Goal: Check status: Verify the current state of an ongoing process or item

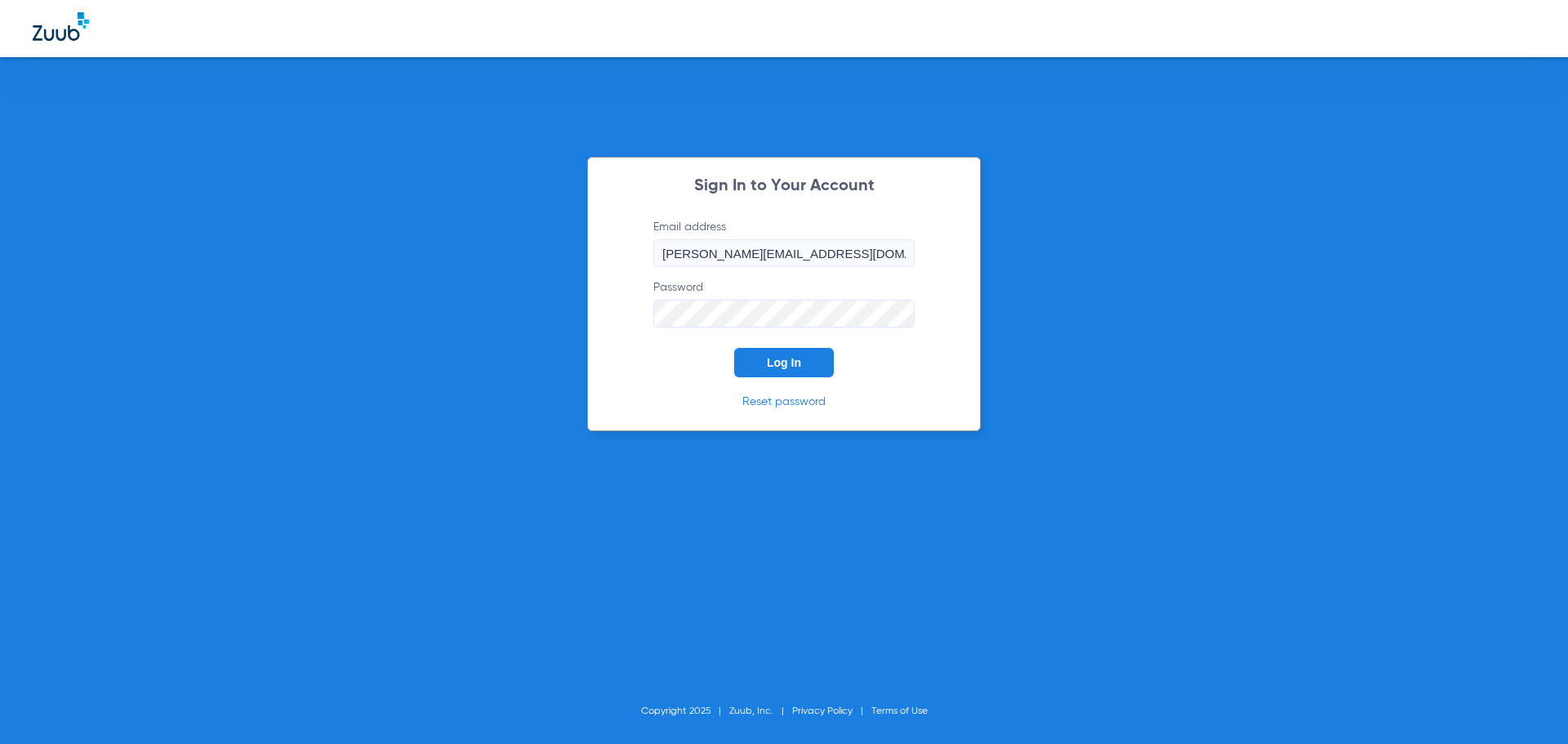
click at [766, 361] on button "Log In" at bounding box center [784, 362] width 100 height 29
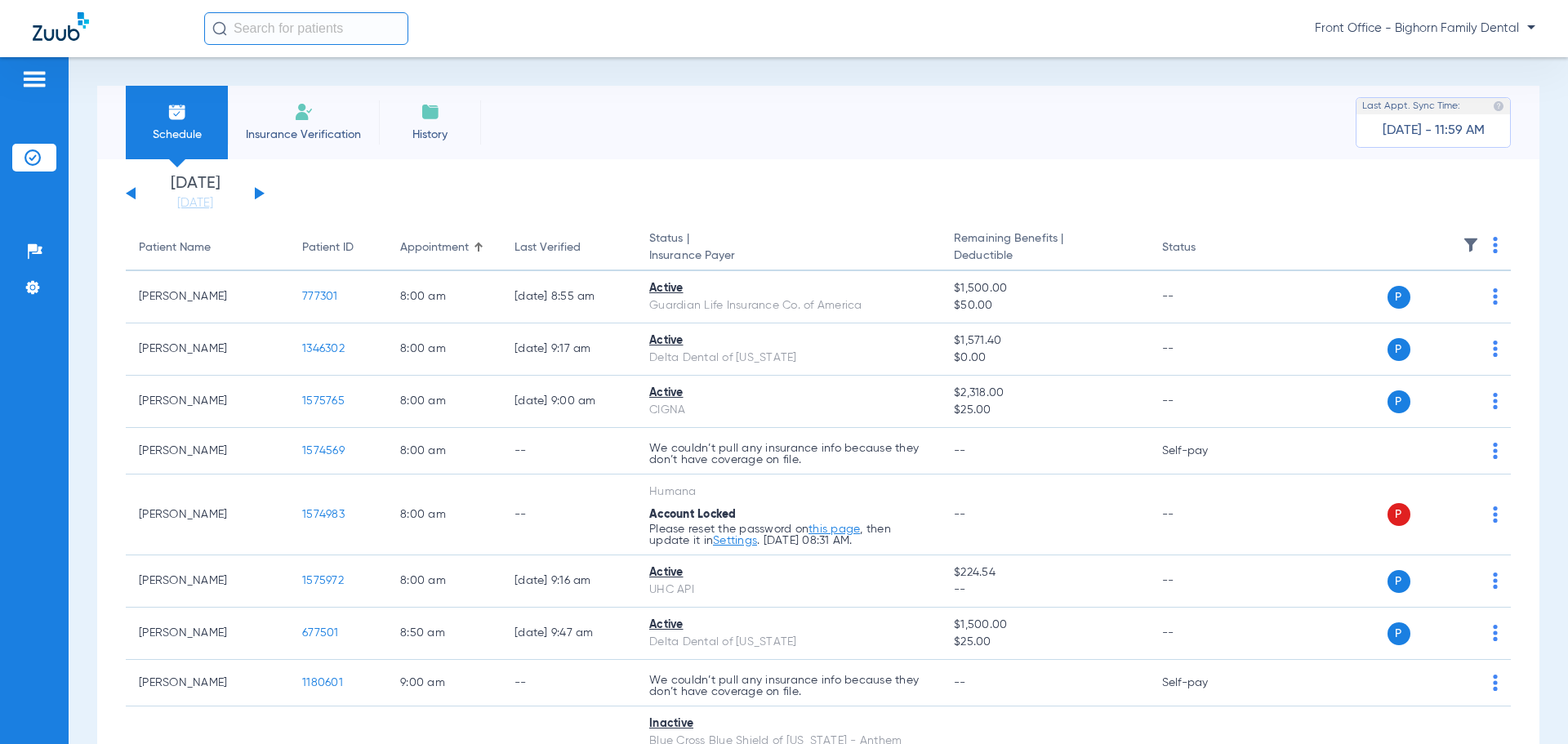
click at [264, 188] on div "[DATE] [DATE] [DATE] [DATE] [DATE] [DATE] [DATE] [DATE] [DATE] [DATE] [DATE] [D…" at bounding box center [195, 193] width 139 height 36
click at [259, 192] on button at bounding box center [259, 193] width 10 height 12
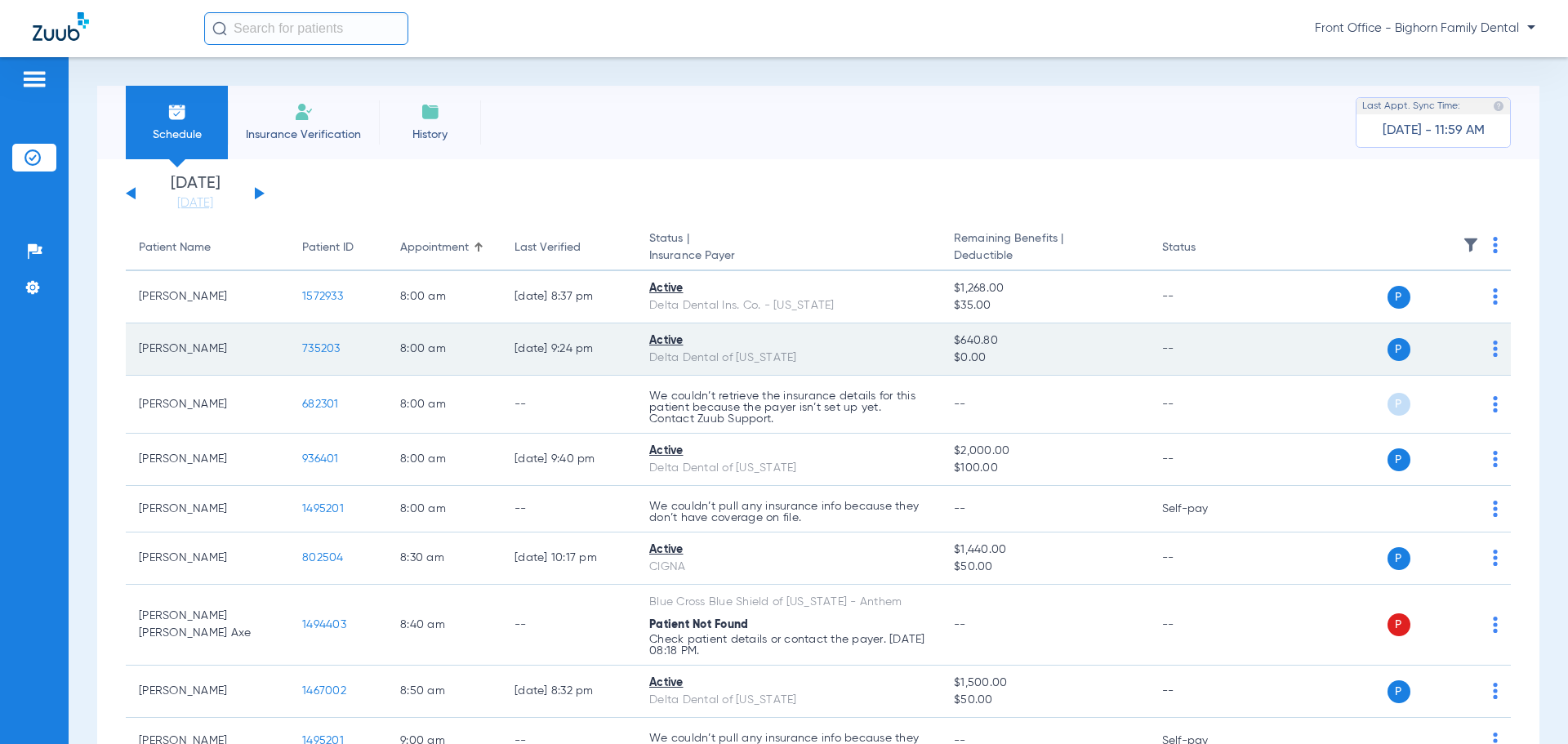
click at [317, 350] on span "735203" at bounding box center [321, 348] width 38 height 11
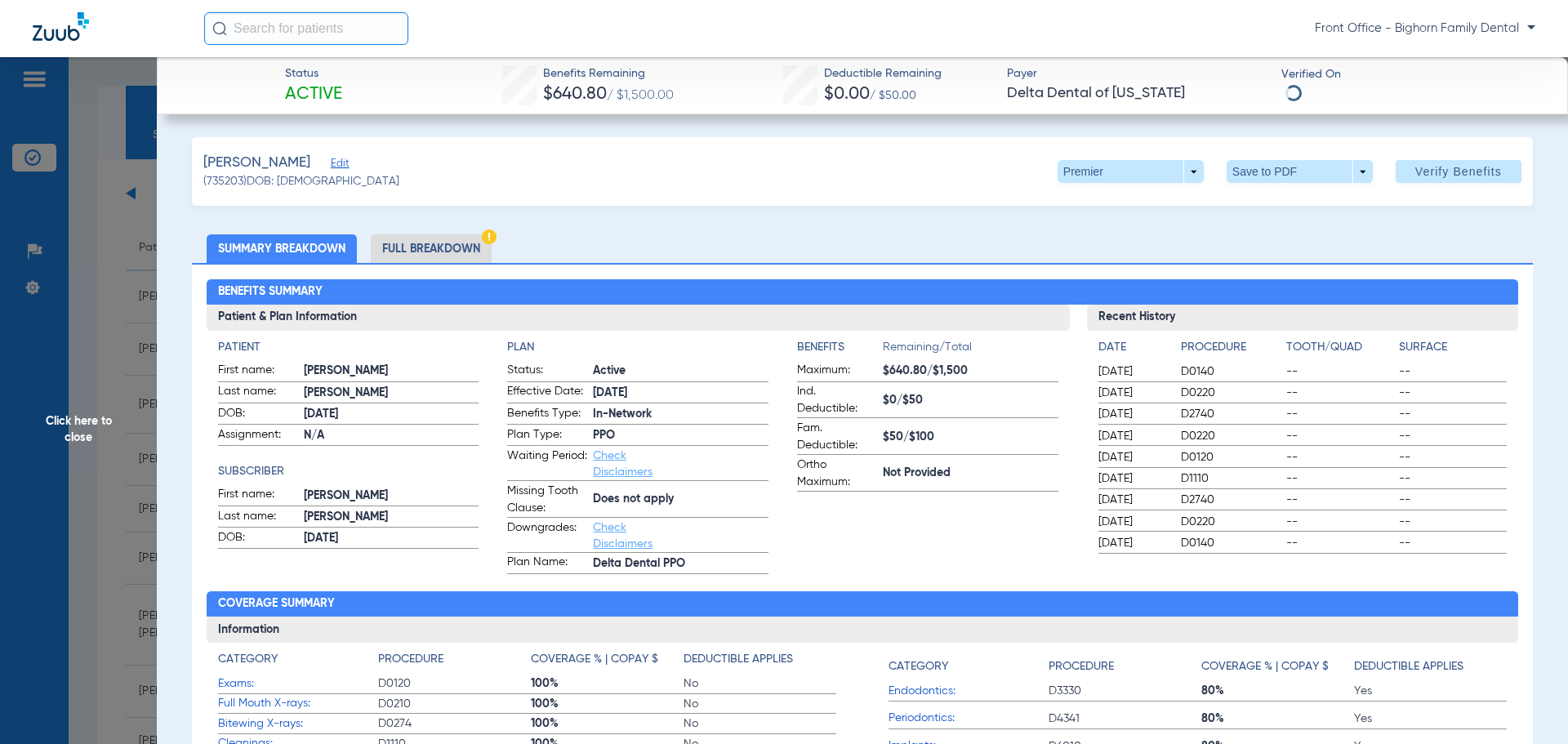
click at [439, 247] on li "Full Breakdown" at bounding box center [431, 248] width 121 height 29
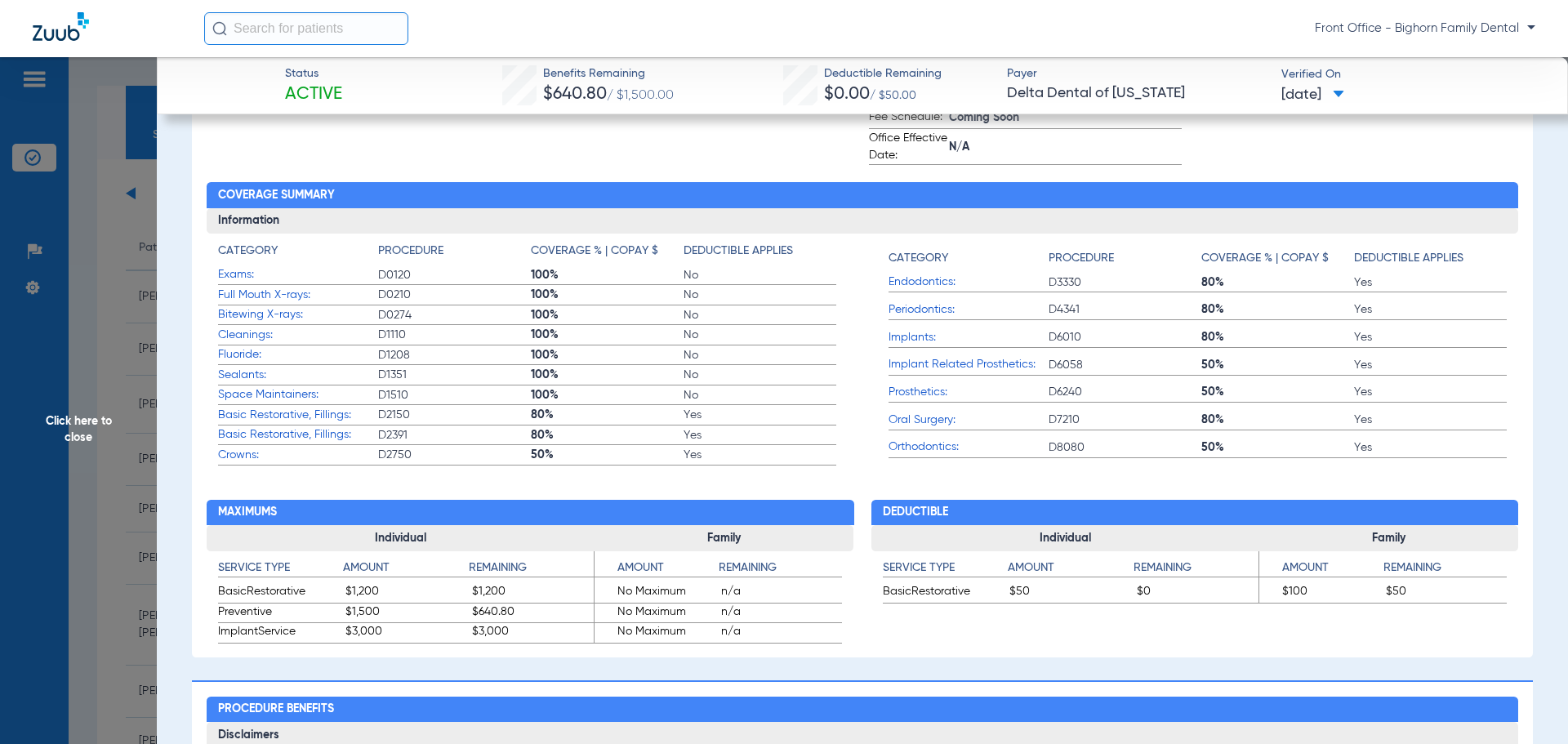
scroll to position [571, 0]
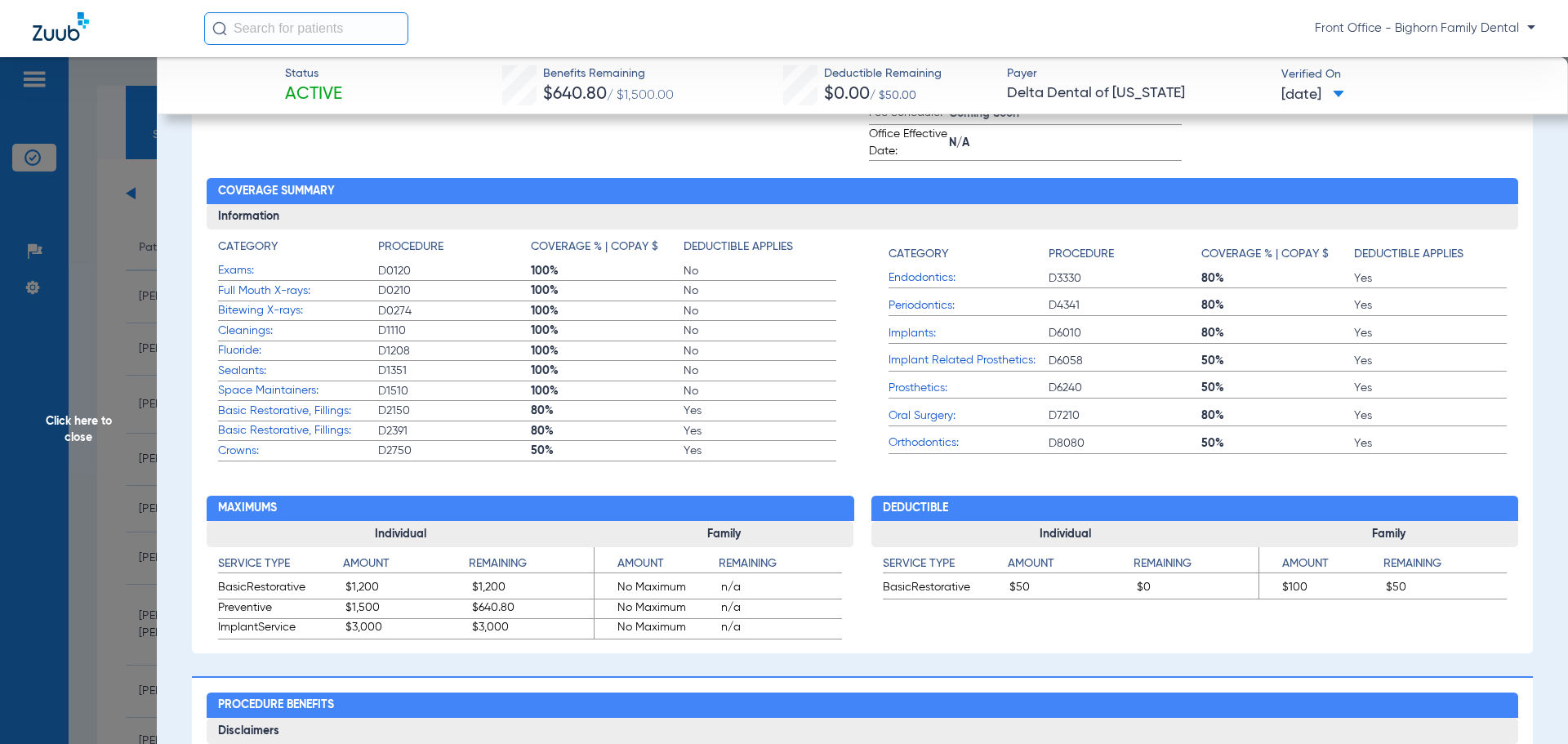
click at [29, 434] on span "Click here to close" at bounding box center [78, 429] width 157 height 744
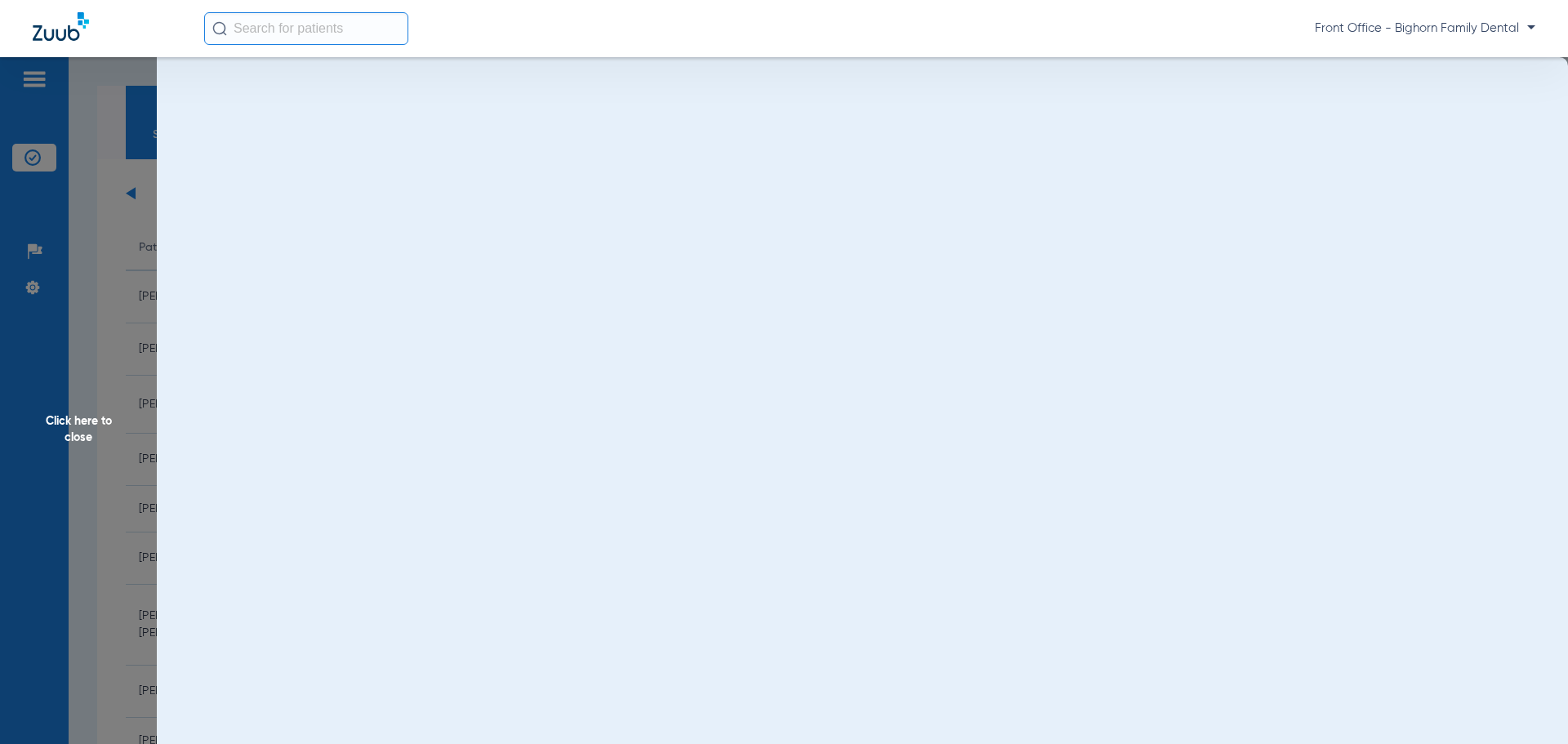
scroll to position [0, 0]
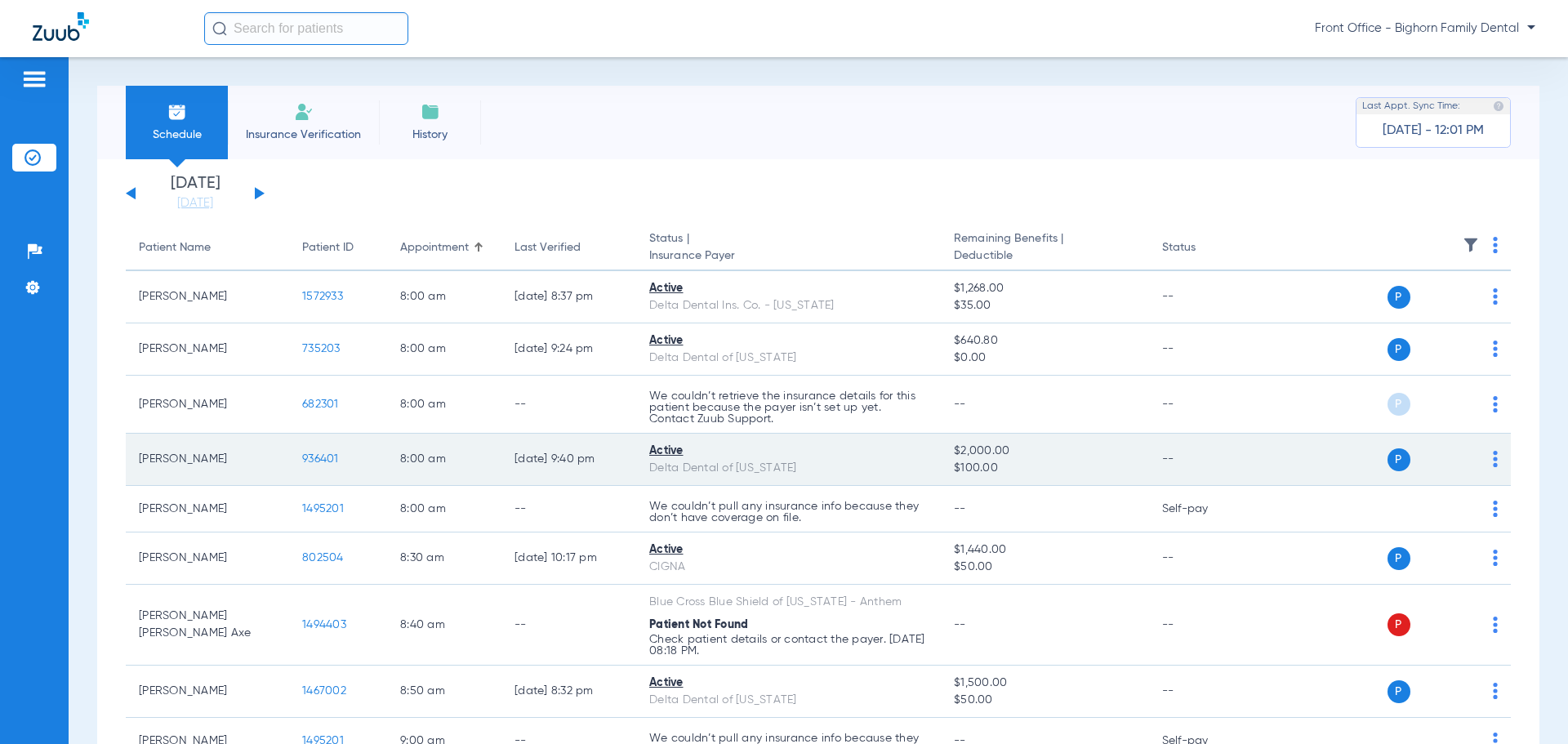
click at [322, 458] on span "936401" at bounding box center [320, 459] width 36 height 11
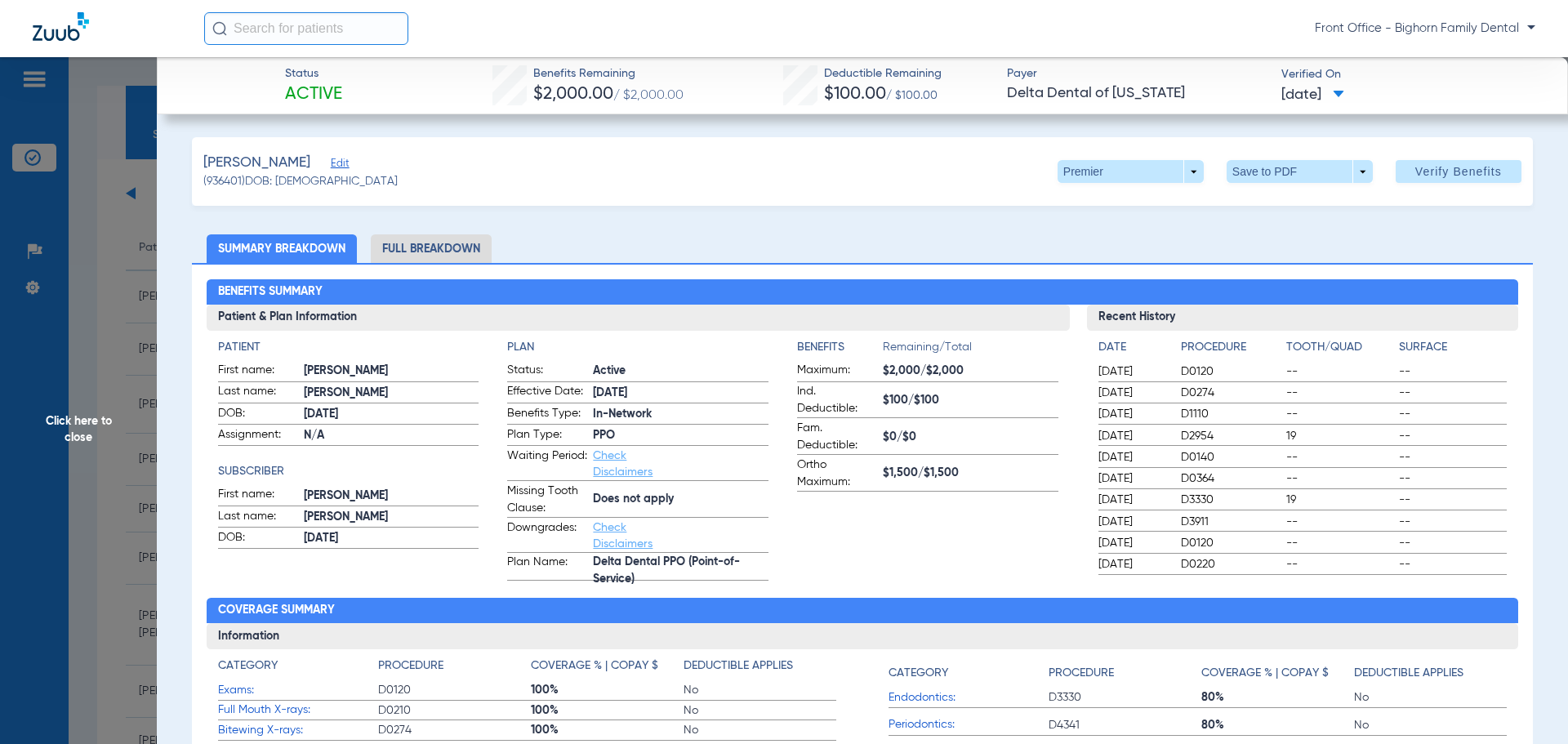
click at [427, 254] on li "Full Breakdown" at bounding box center [431, 248] width 121 height 29
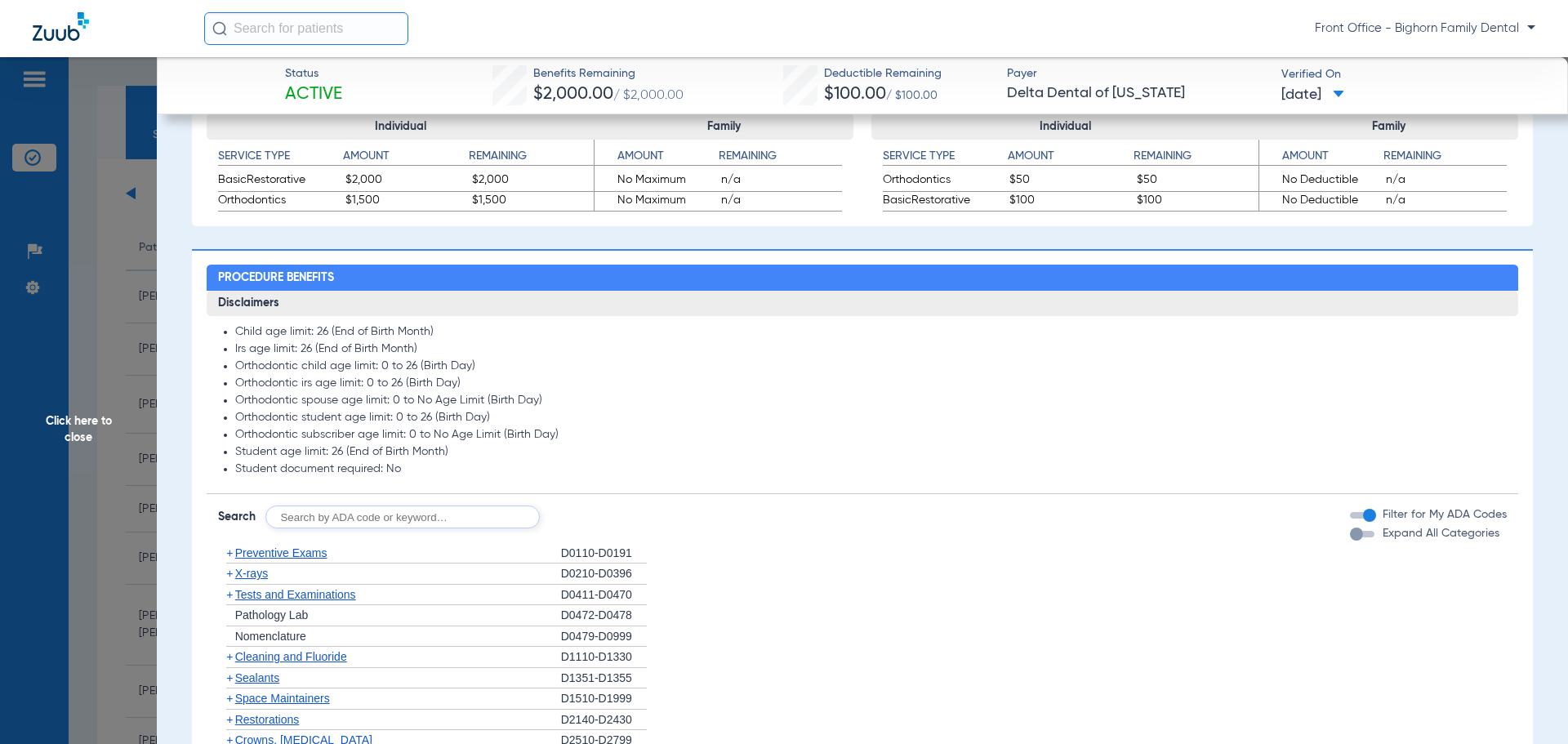
scroll to position [980, 0]
drag, startPoint x: 1382, startPoint y: 544, endPoint x: 965, endPoint y: 545, distance: 417.0
click at [1382, 541] on label "Expand All Categories" at bounding box center [1439, 533] width 120 height 17
click at [1379, 537] on button "Expand All Categories" at bounding box center [1365, 533] width 29 height 7
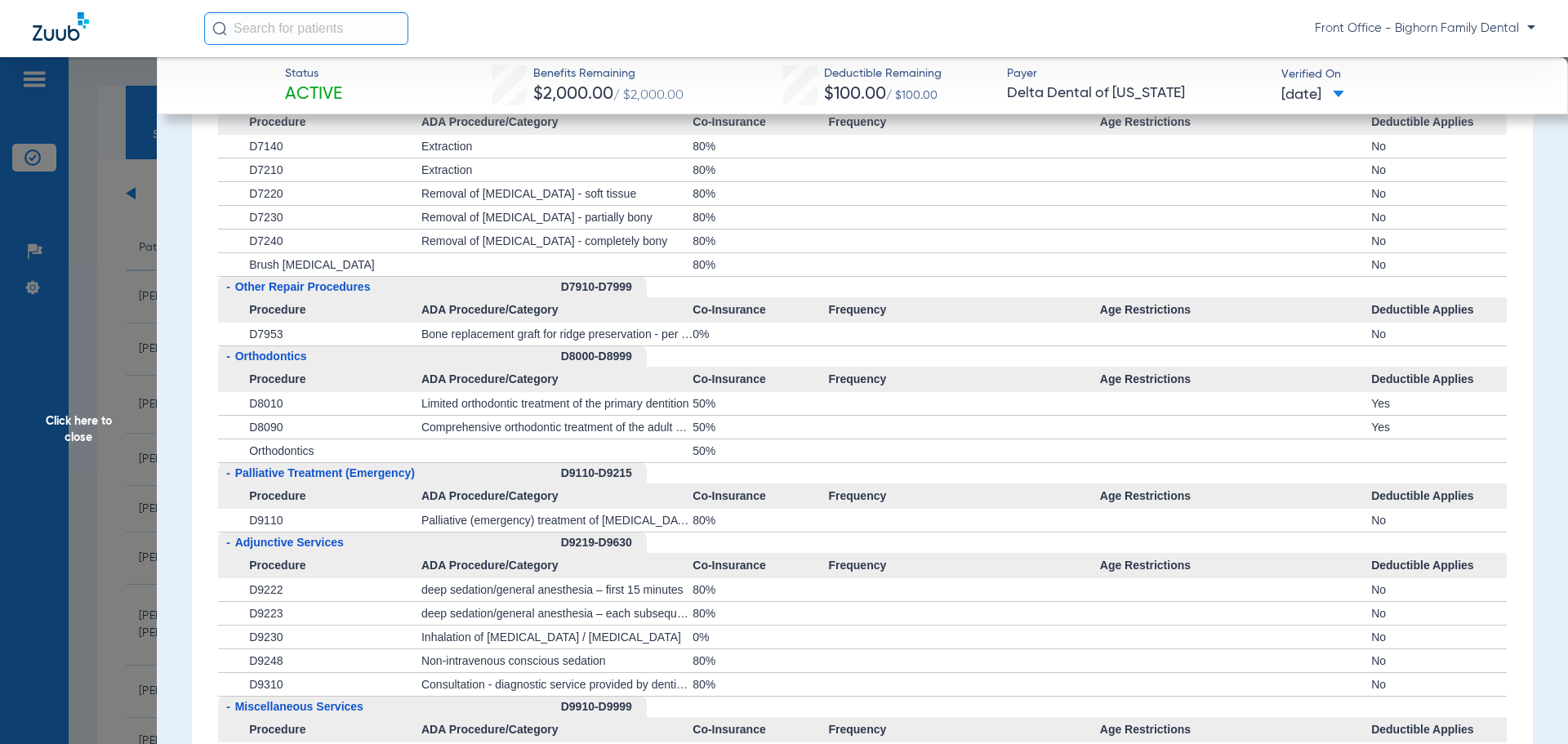
scroll to position [3919, 0]
